Goal: Task Accomplishment & Management: Complete application form

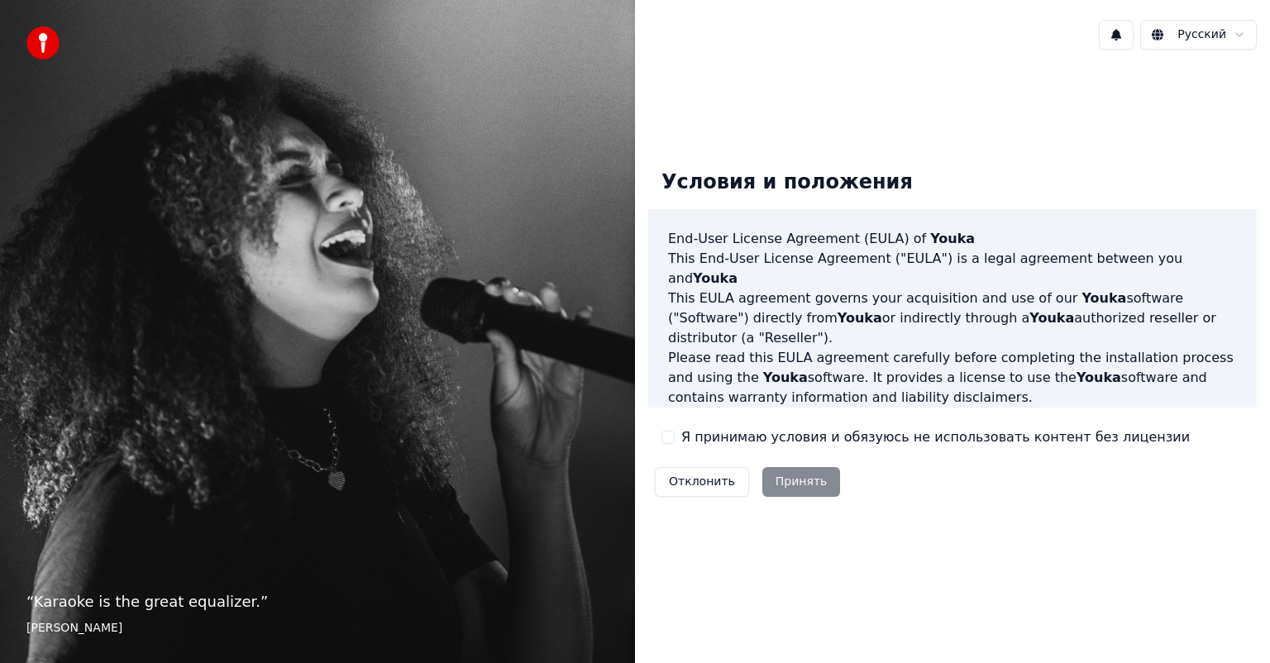
click at [781, 486] on div "Отклонить Принять" at bounding box center [747, 482] width 198 height 43
click at [660, 438] on div "Условия и положения End-User License Agreement ([PERSON_NAME]) of Youka This En…" at bounding box center [952, 330] width 609 height 348
click at [669, 439] on button "Я принимаю условия и обязуюсь не использовать контент без лицензии" at bounding box center [667, 437] width 13 height 13
click at [784, 479] on button "Принять" at bounding box center [801, 482] width 79 height 30
